Goal: Information Seeking & Learning: Compare options

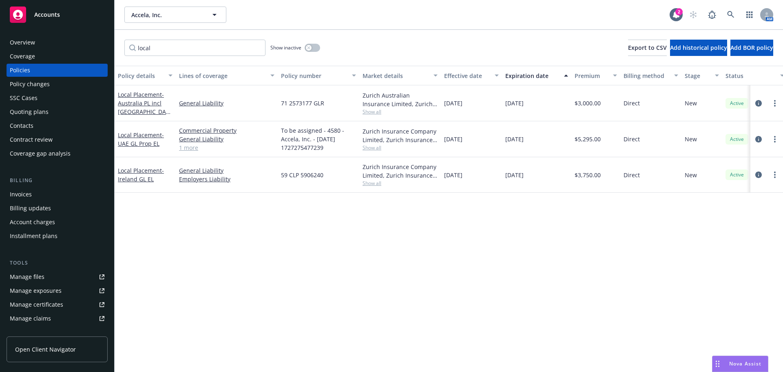
click at [42, 113] on div "Quoting plans" at bounding box center [29, 111] width 39 height 13
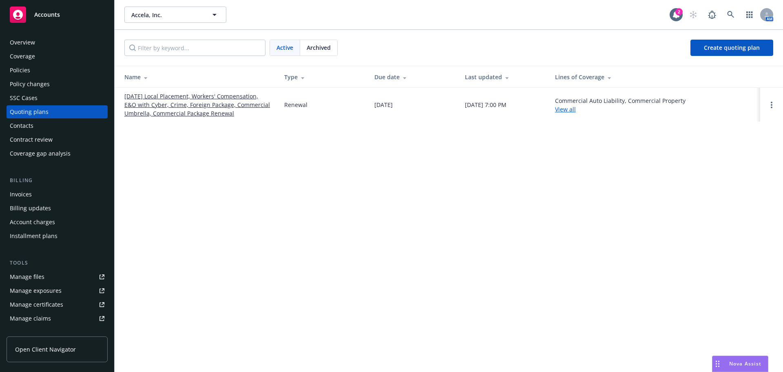
click at [184, 101] on link "[DATE] Local Placement, Workers' Compensation, E&O with Cyber, Crime, Foreign P…" at bounding box center [197, 105] width 147 height 26
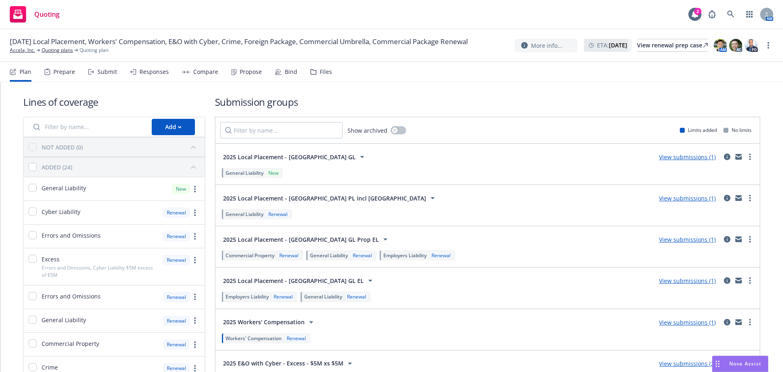
click at [198, 71] on div "Compare" at bounding box center [205, 72] width 25 height 7
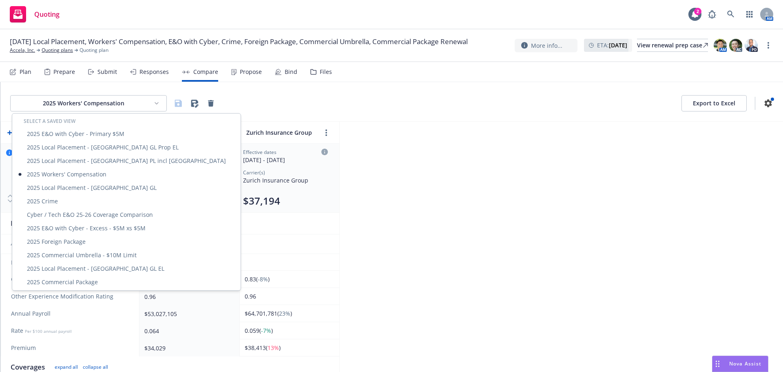
click at [151, 102] on html "Quoting 2 AM 09/01/25 Local Placement, Workers' Compensation, E&O with Cyber, C…" at bounding box center [391, 186] width 783 height 372
drag, startPoint x: 552, startPoint y: 212, endPoint x: 403, endPoint y: 223, distance: 149.3
click at [552, 212] on html "Quoting 2 AM 09/01/25 Local Placement, Workers' Compensation, E&O with Cyber, C…" at bounding box center [391, 186] width 783 height 372
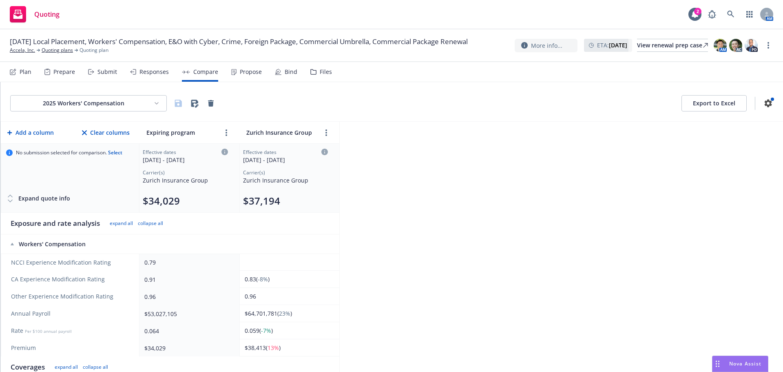
click at [347, 221] on div "2025 Workers' Compensation Export to Excel Add a column Clear columns Expiring …" at bounding box center [391, 227] width 783 height 290
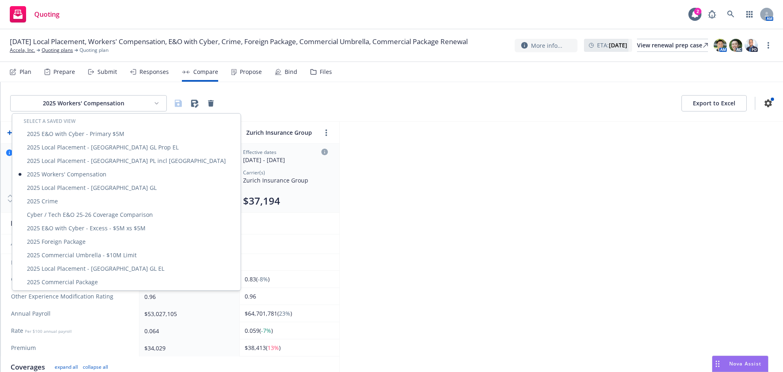
click at [134, 102] on html "Quoting 2 AM 09/01/25 Local Placement, Workers' Compensation, E&O with Cyber, C…" at bounding box center [391, 186] width 783 height 372
click at [125, 137] on div "2025 E&O with Cyber - Primary $5M" at bounding box center [126, 133] width 225 height 13
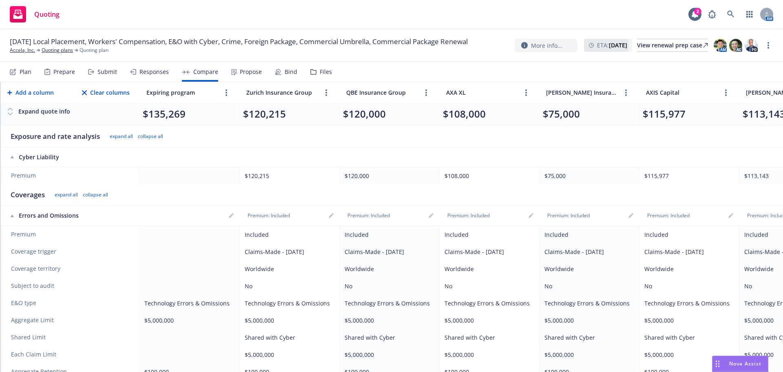
scroll to position [82, 0]
